Goal: Information Seeking & Learning: Learn about a topic

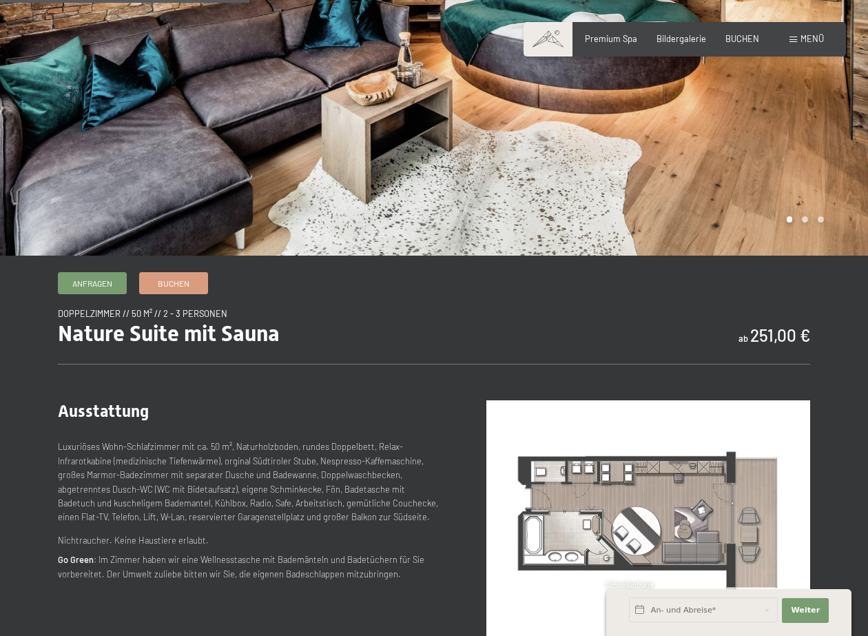
scroll to position [428, 0]
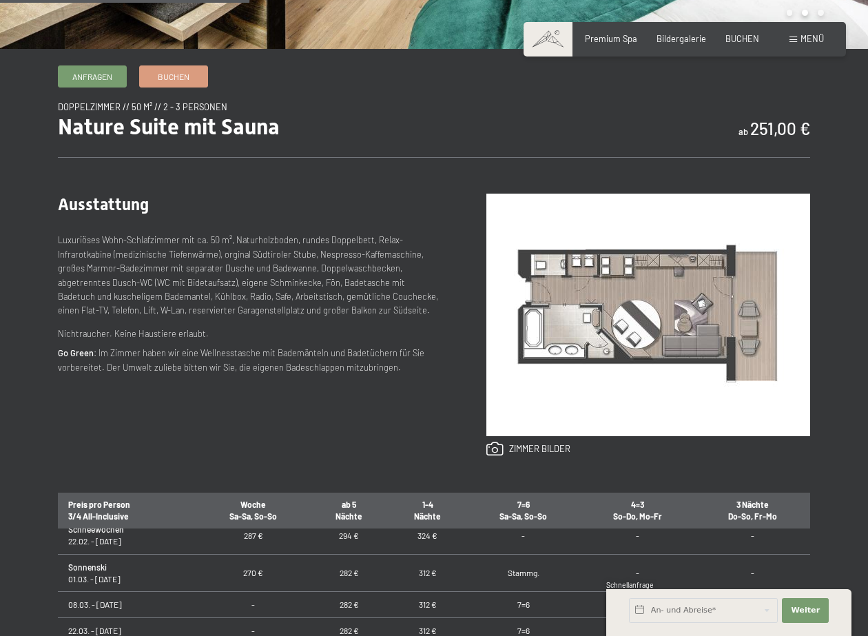
drag, startPoint x: 80, startPoint y: 506, endPoint x: 185, endPoint y: 544, distance: 111.3
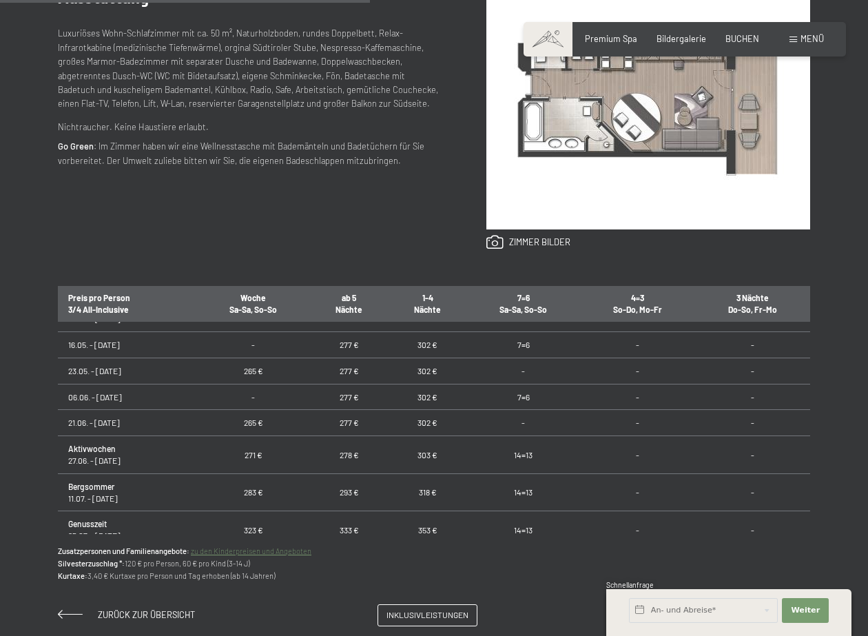
click at [174, 333] on td "16.05. - [DATE]" at bounding box center [127, 345] width 139 height 26
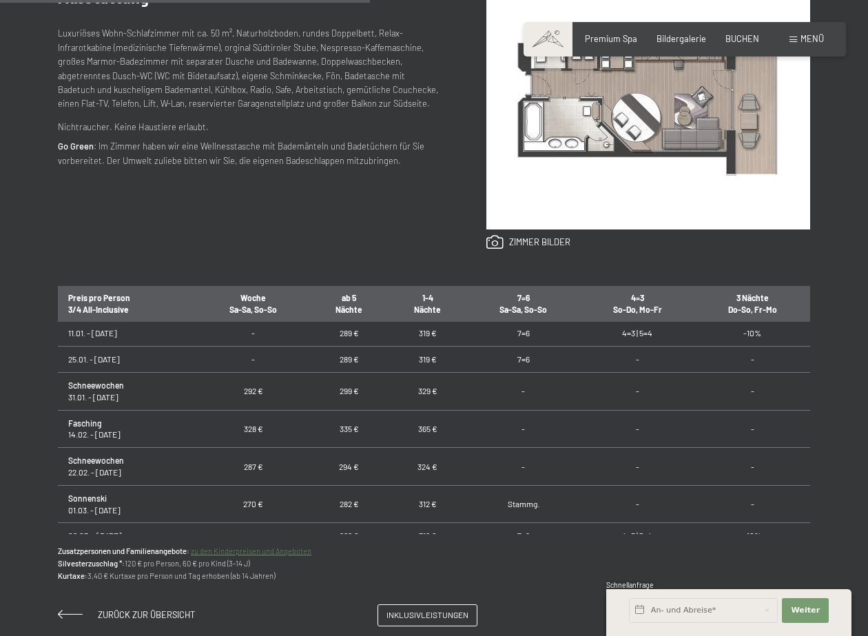
scroll to position [0, 0]
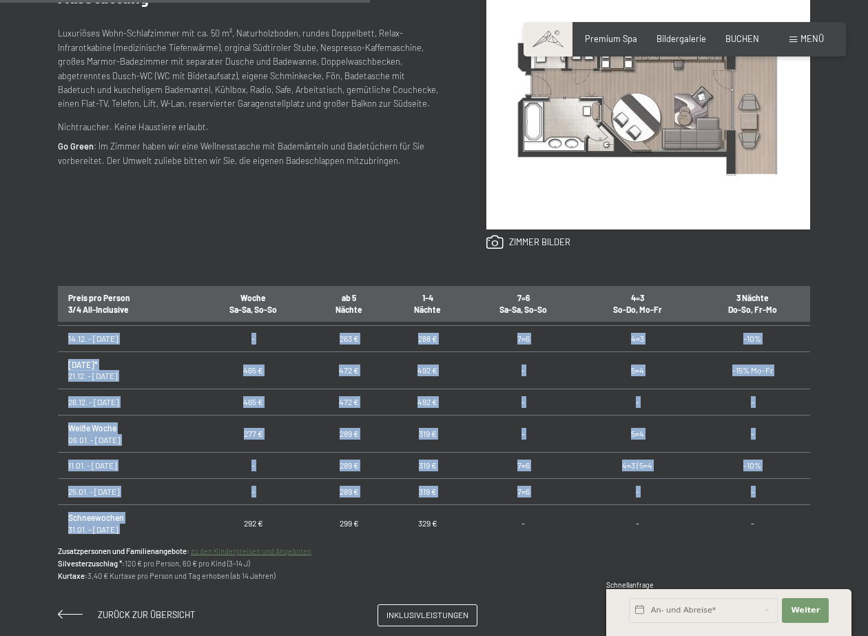
drag, startPoint x: 81, startPoint y: 335, endPoint x: 349, endPoint y: 465, distance: 298.4
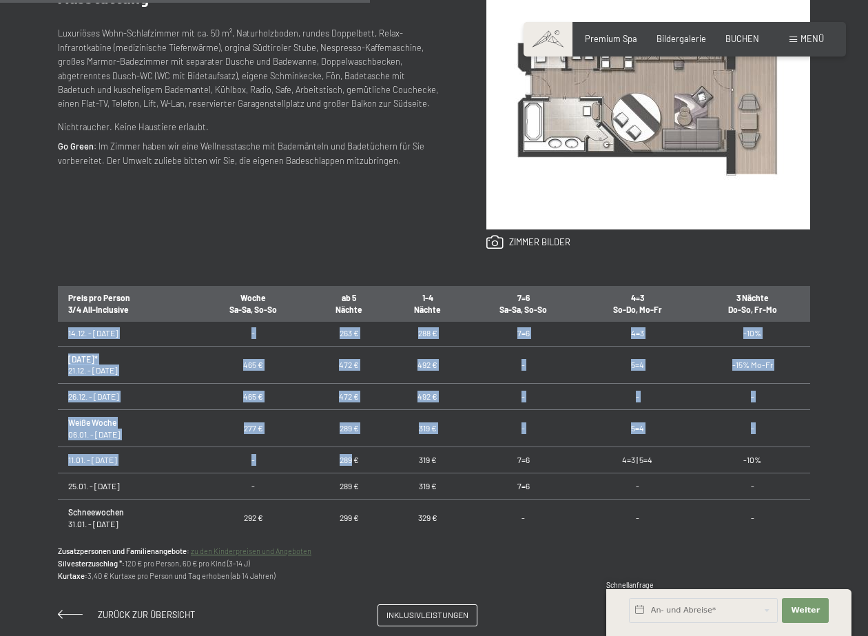
click at [592, 421] on td "5=4" at bounding box center [637, 428] width 115 height 38
drag, startPoint x: 474, startPoint y: 329, endPoint x: 556, endPoint y: 468, distance: 160.8
drag, startPoint x: 556, startPoint y: 468, endPoint x: 505, endPoint y: 430, distance: 62.9
click at [516, 432] on td "-" at bounding box center [523, 428] width 113 height 38
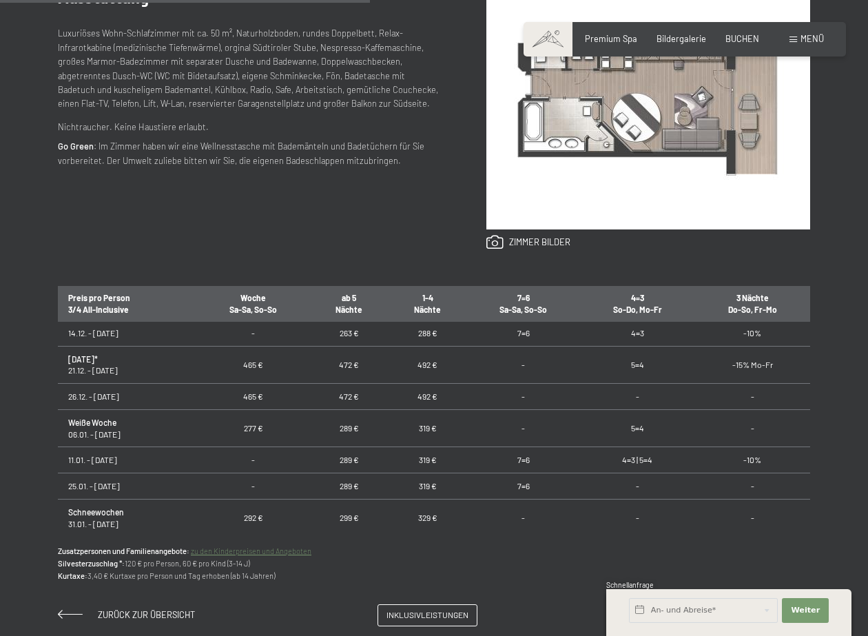
scroll to position [0, 0]
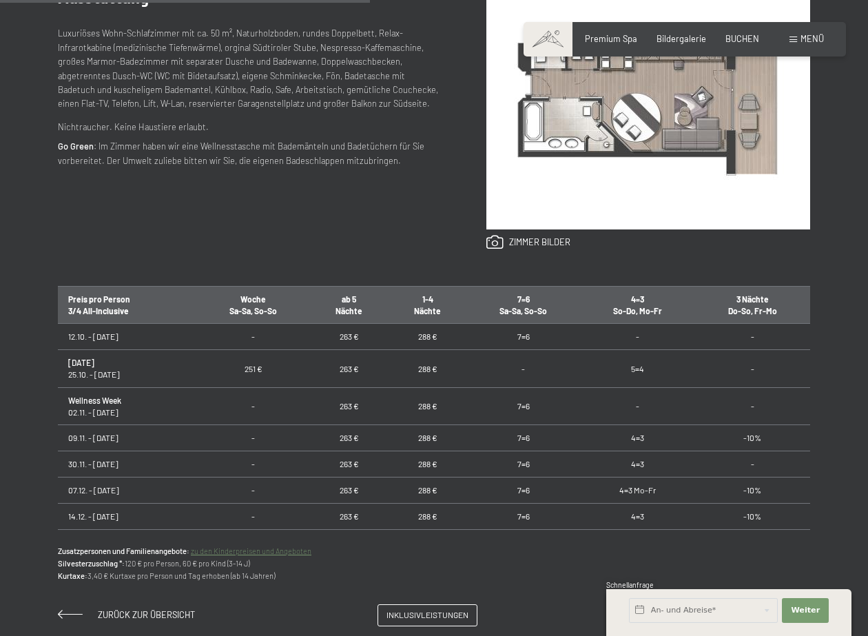
click at [107, 315] on th "Preis pro Person 3/4 All-Inclusive" at bounding box center [127, 305] width 139 height 38
